Goal: Find specific fact: Find contact information

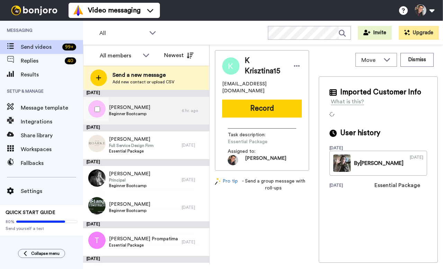
click at [145, 112] on span "Beginner Bootcamp" at bounding box center [129, 114] width 41 height 6
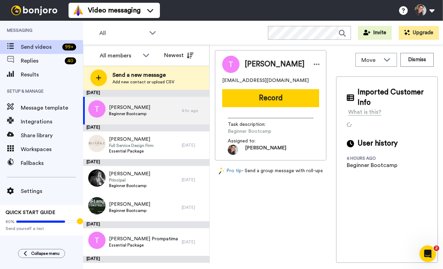
click at [244, 80] on span "notaphysicist@gmail.com" at bounding box center [265, 80] width 87 height 7
copy span "notaphysicist@gmail.com"
